Goal: Task Accomplishment & Management: Manage account settings

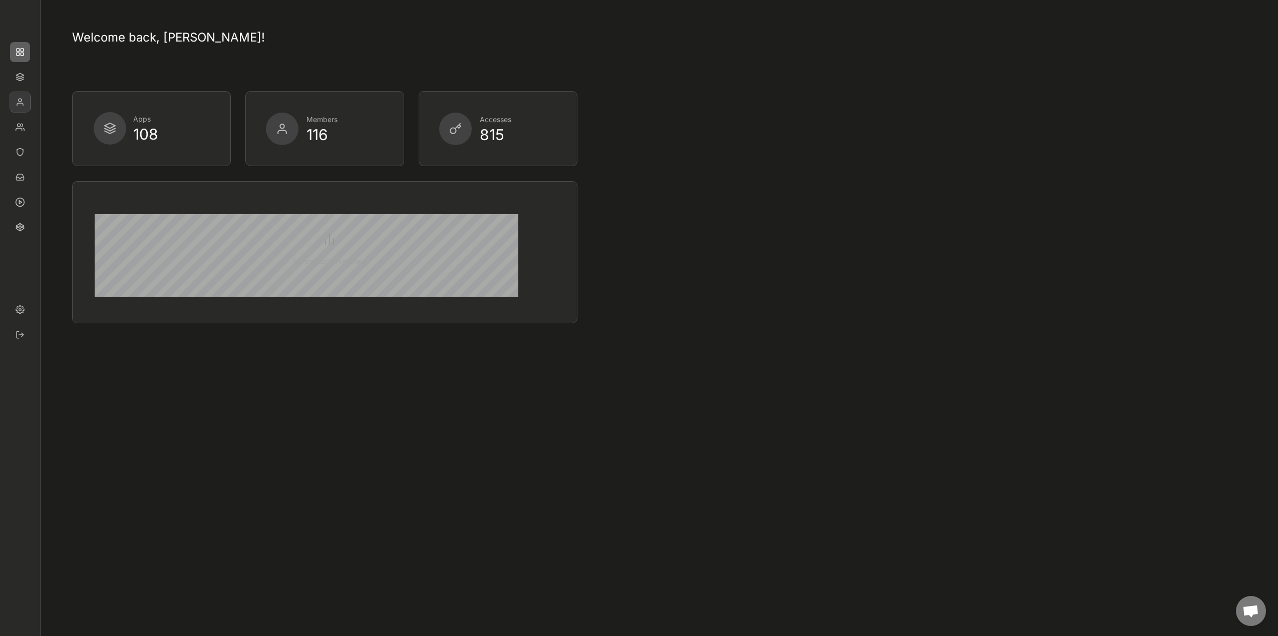
click at [27, 105] on img at bounding box center [20, 102] width 20 height 20
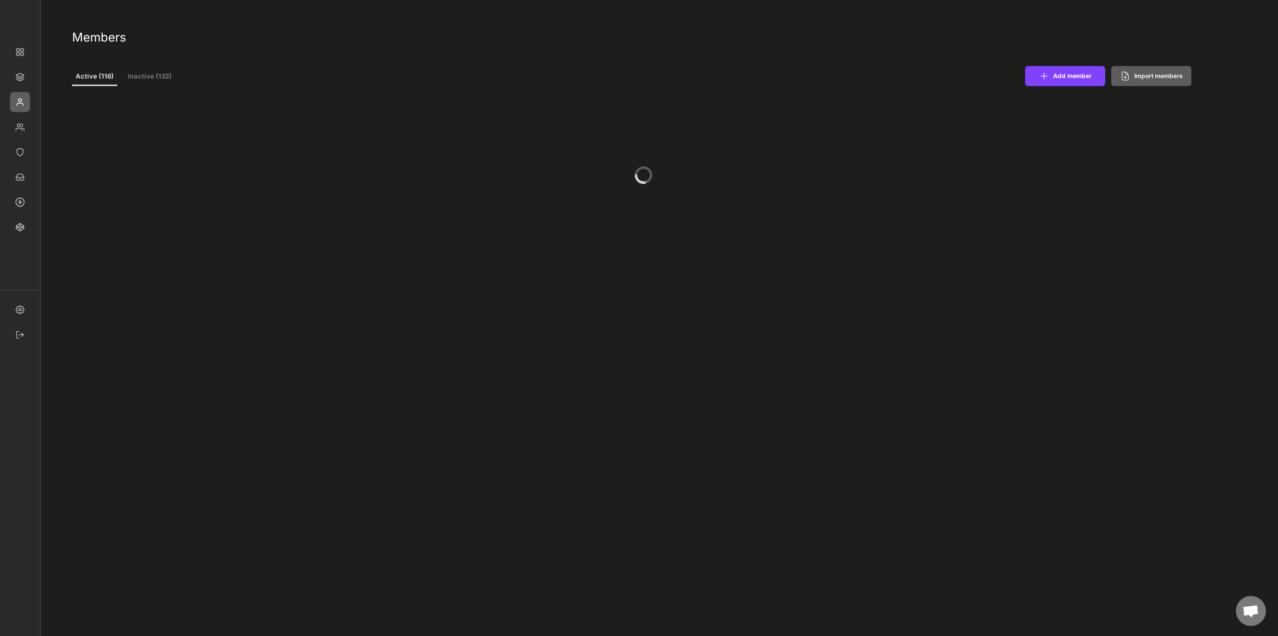
select select ""PLACEHOLDER_1427118222253""
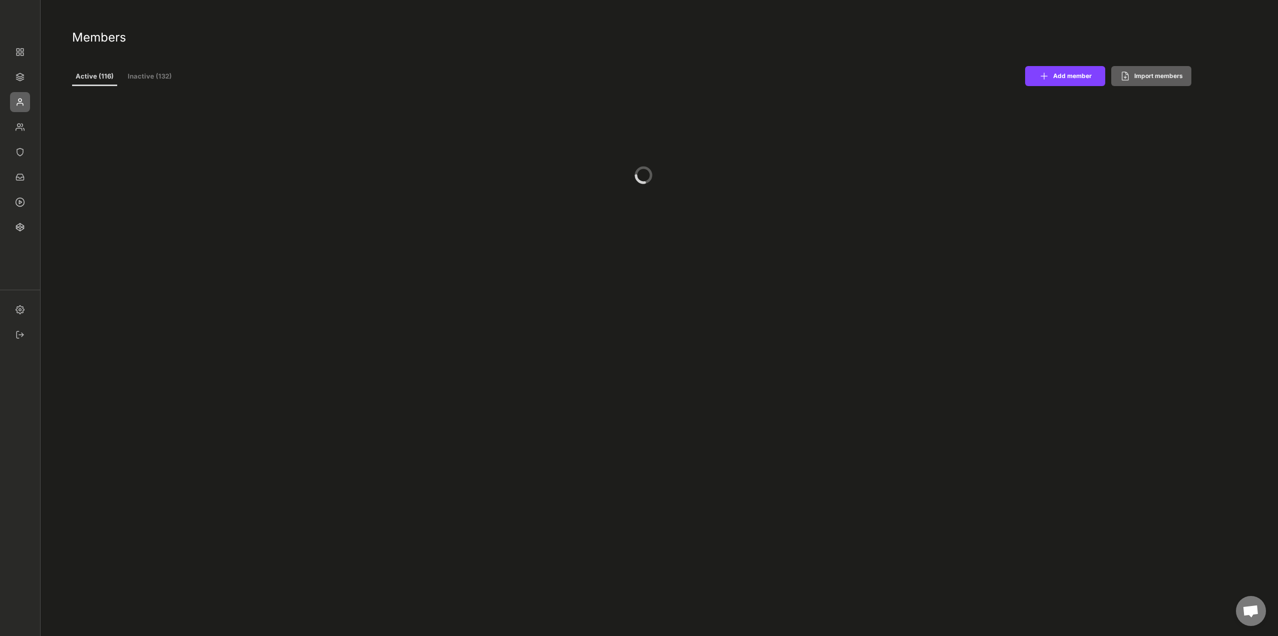
select select ""PLACEHOLDER_1427118222253""
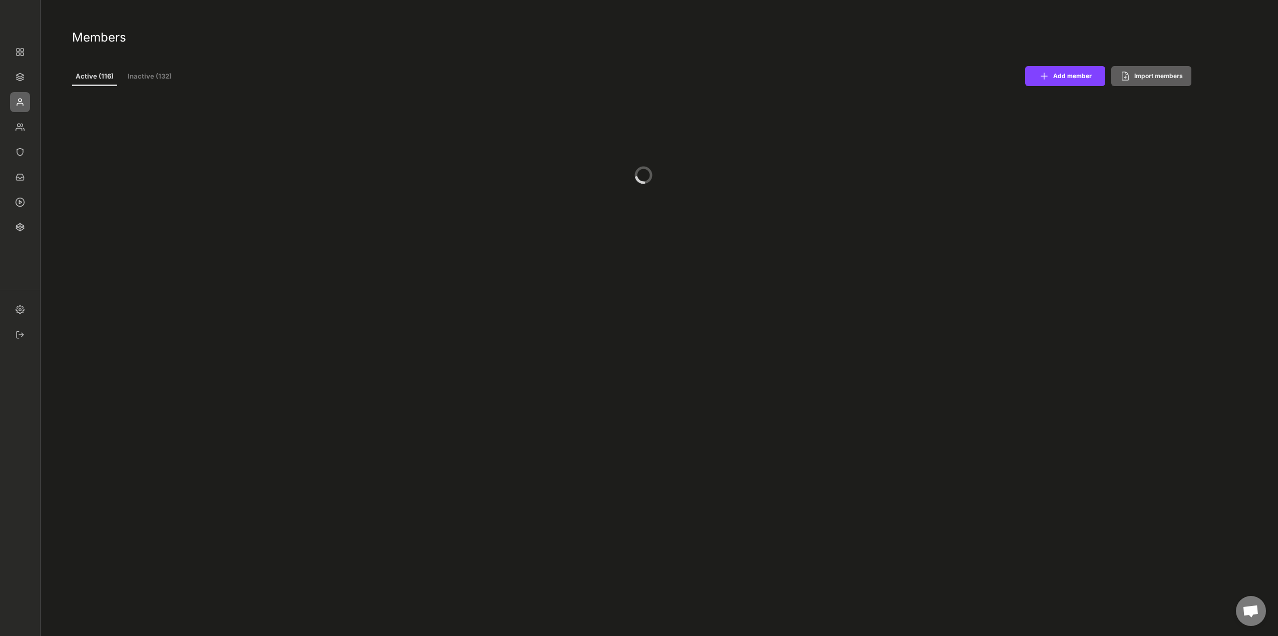
select select ""1348695171700984260__LOOKUP__1677493944989x739134587848360000""
select select ""1348695171700984260__LOOKUP__1665490971195x909736972885056000""
select select ""1348695171700984260__LOOKUP__1665490877502x720811215255738900""
select select ""1348695171700984260__LOOKUP__1665490968243x777252206885620500""
select select ""1348695171700984260__LOOKUP__1665490971195x909736972885056000""
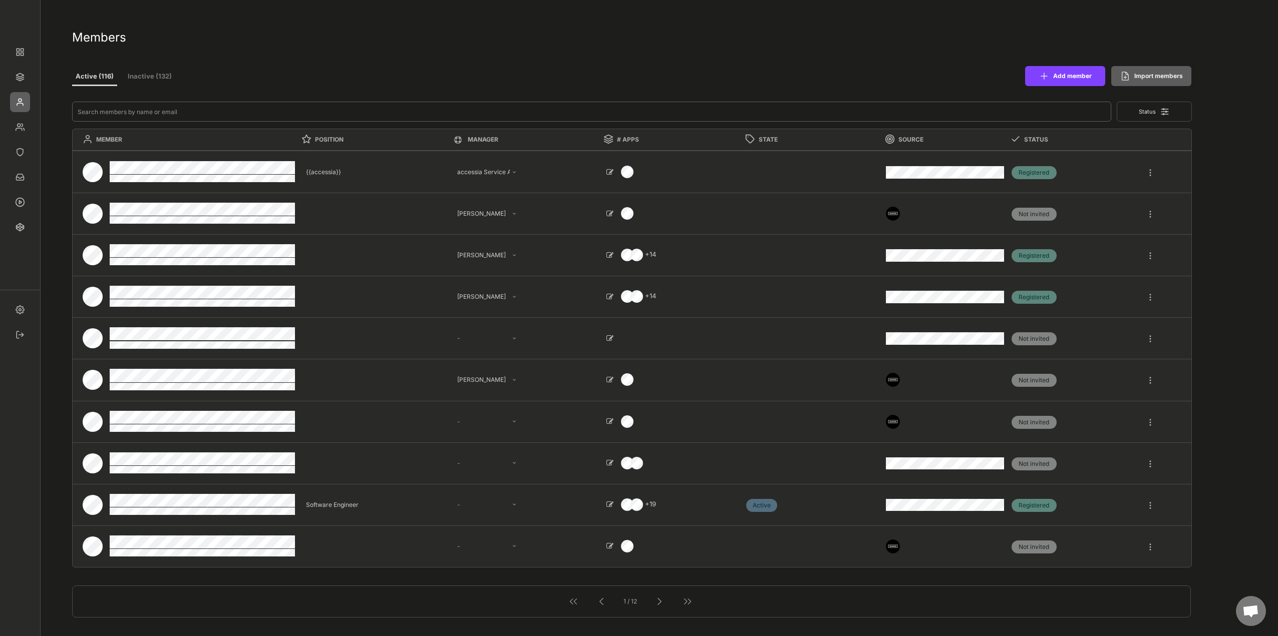
click at [166, 111] on input "input" at bounding box center [591, 112] width 1039 height 20
click at [149, 113] on input "input" at bounding box center [591, 112] width 1039 height 20
click at [20, 154] on img at bounding box center [20, 152] width 20 height 20
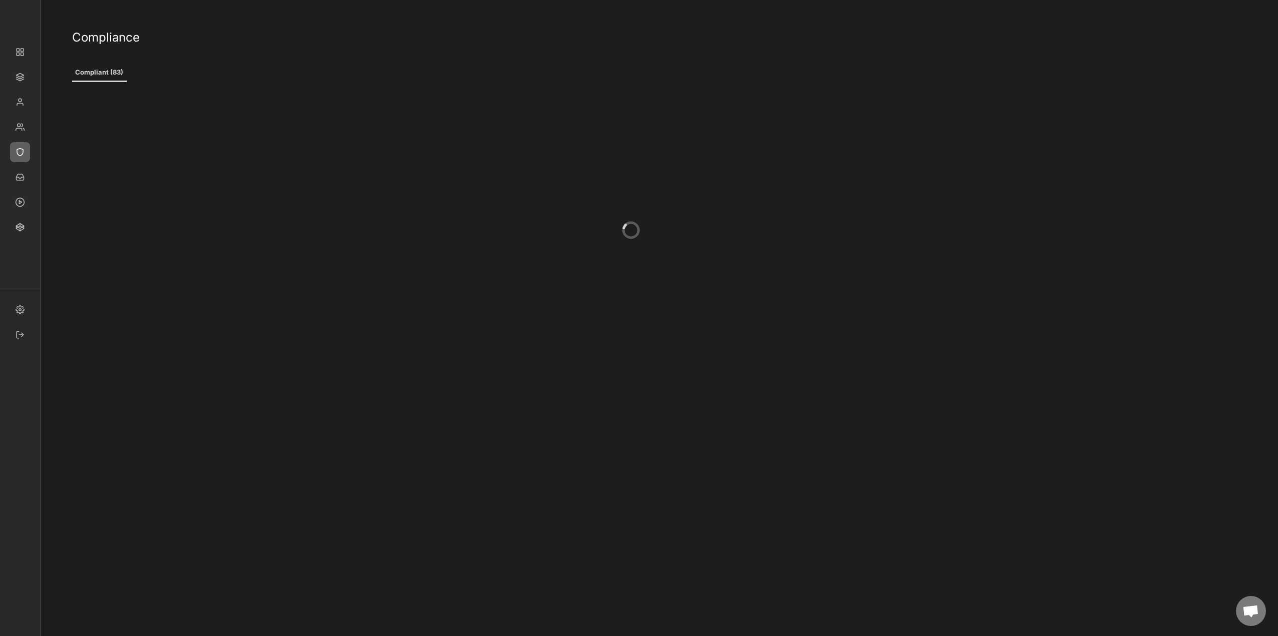
type input "5"
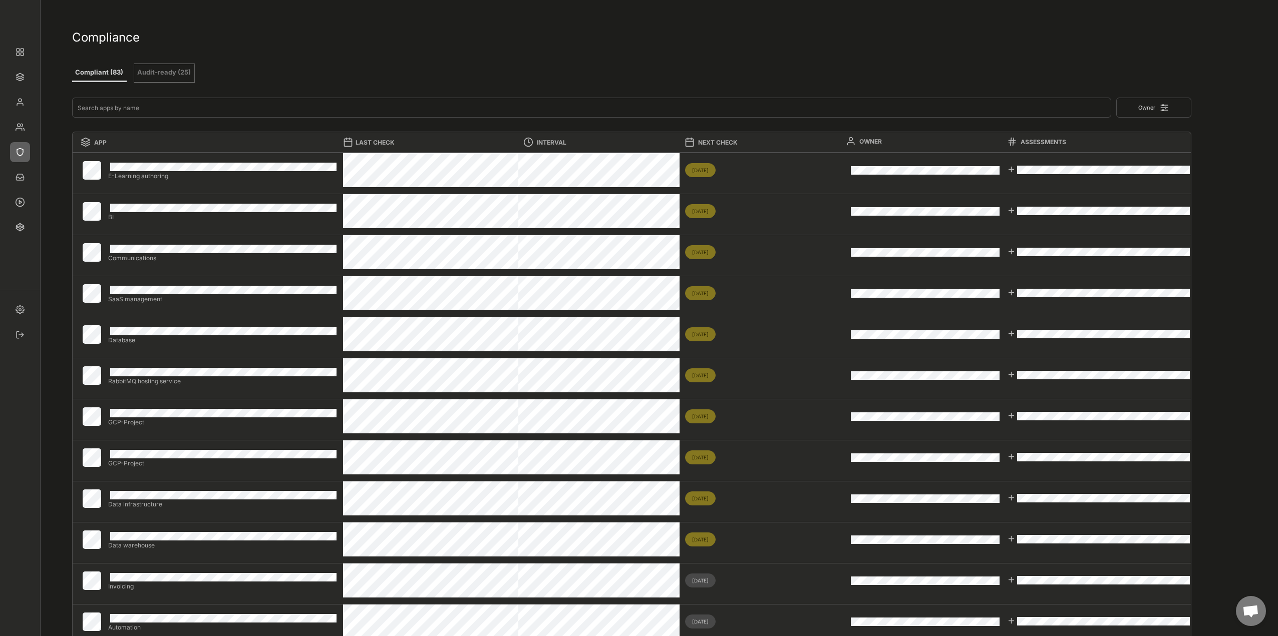
click at [158, 72] on button "Audit-ready (25)" at bounding box center [164, 73] width 60 height 18
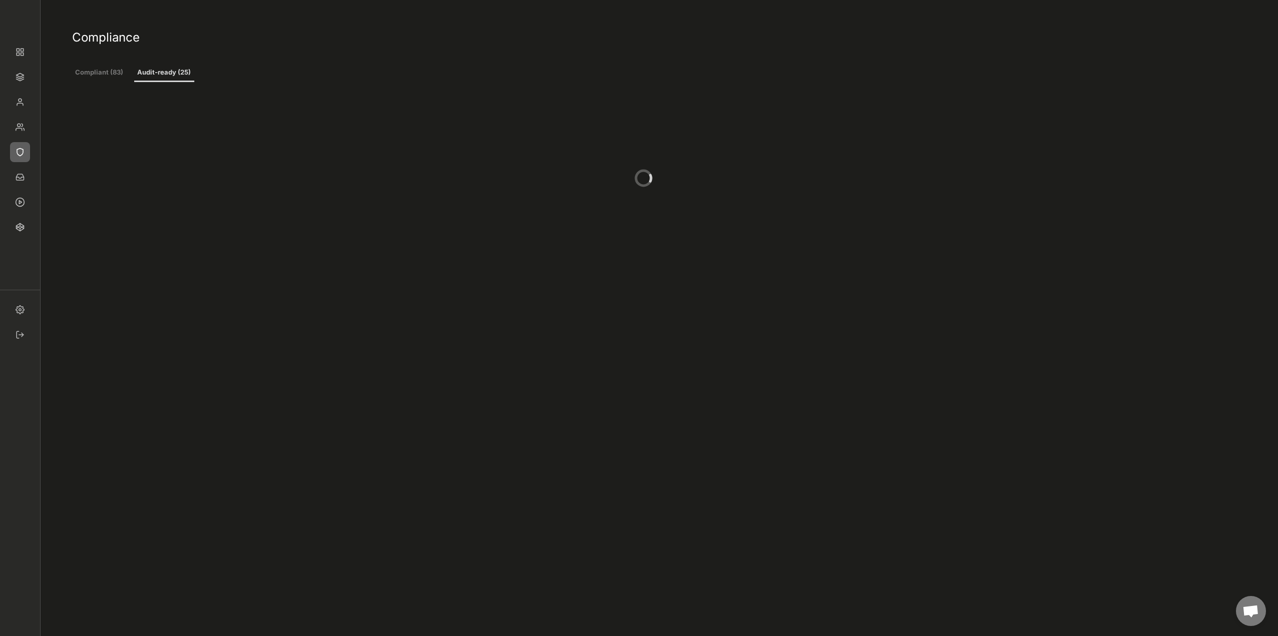
type input "2"
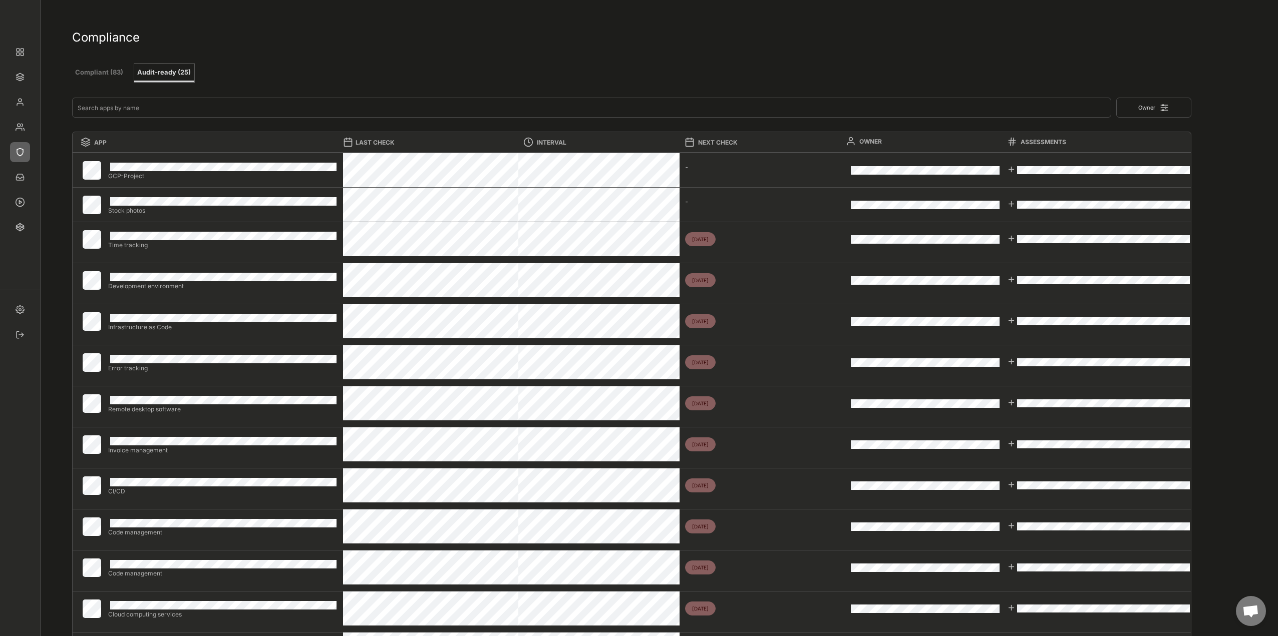
drag, startPoint x: 412, startPoint y: 56, endPoint x: 422, endPoint y: 78, distance: 24.0
click at [412, 56] on div "Compliance" at bounding box center [632, 35] width 1120 height 51
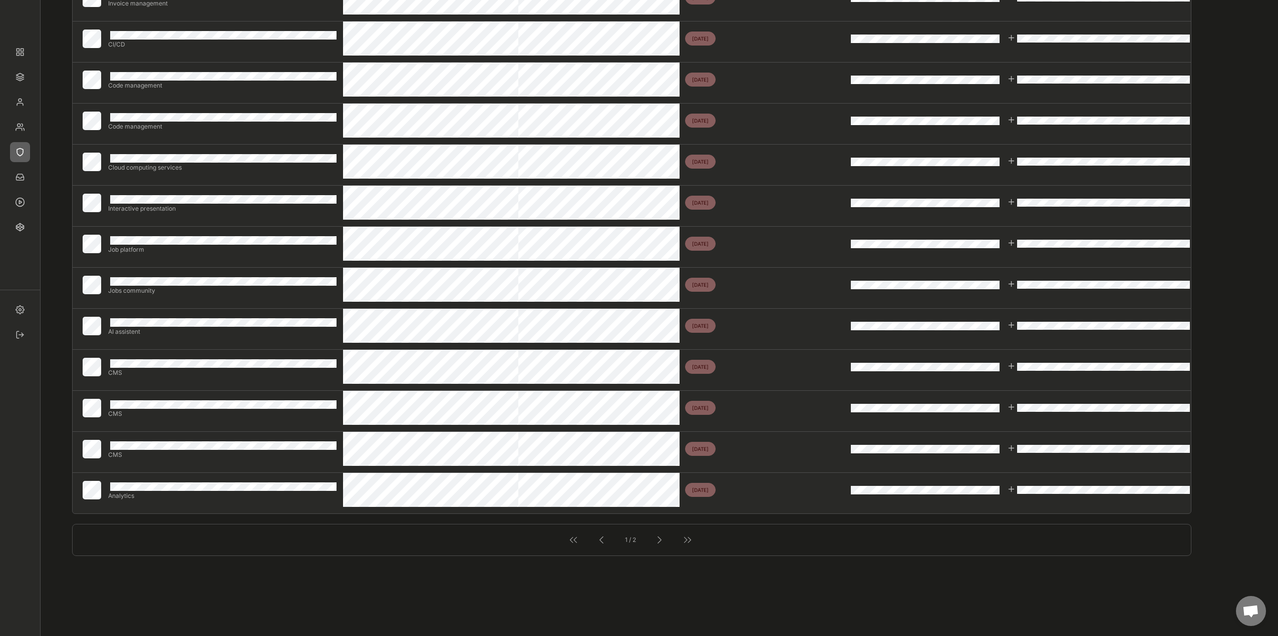
scroll to position [451, 0]
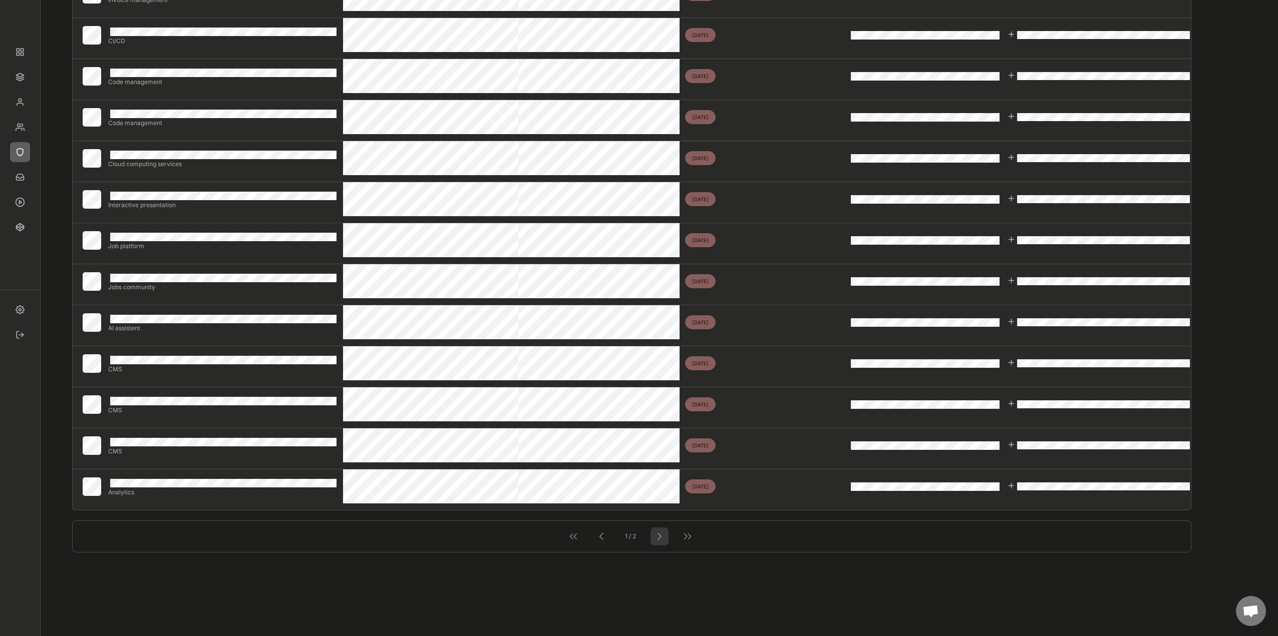
click at [661, 539] on div at bounding box center [659, 536] width 13 height 13
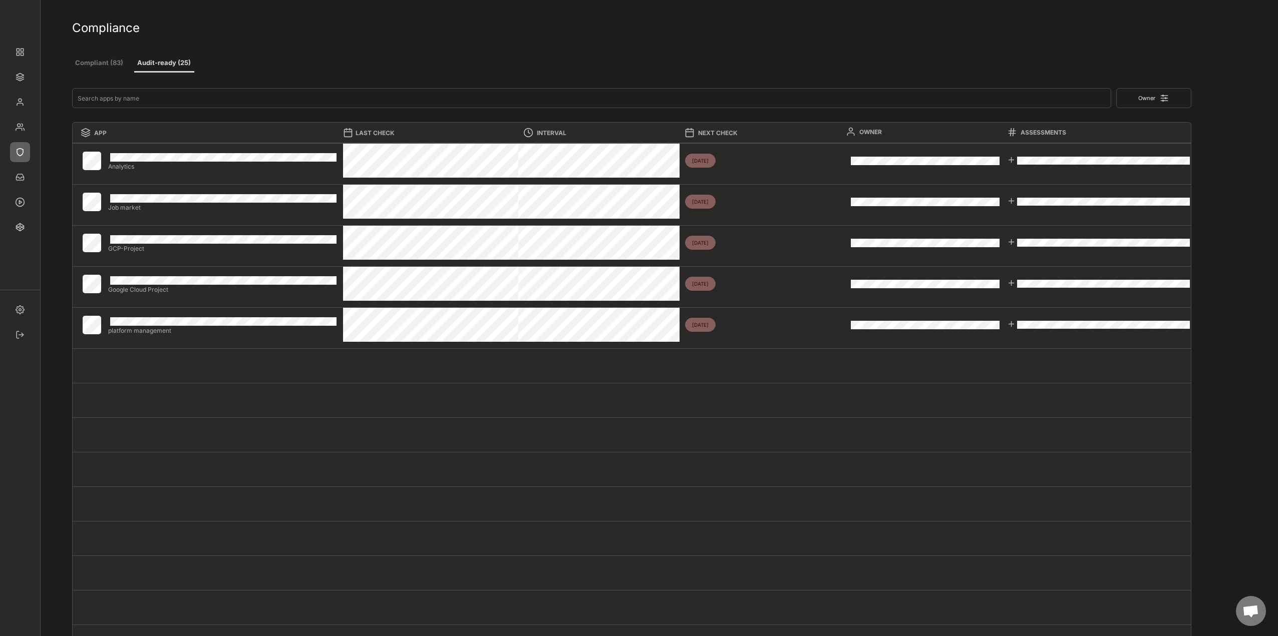
scroll to position [0, 0]
